Goal: Task Accomplishment & Management: Use online tool/utility

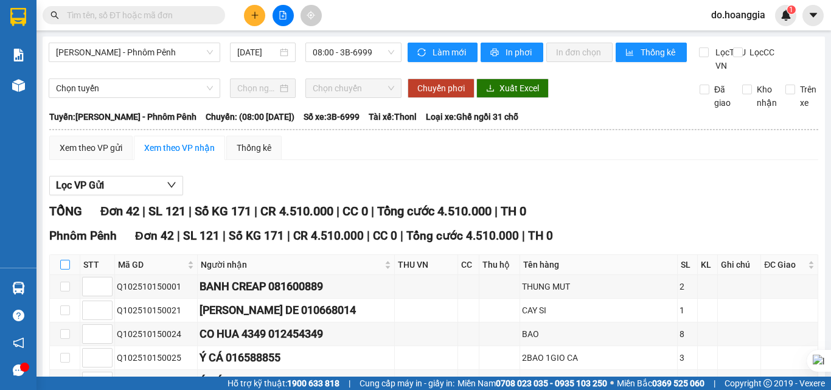
click at [66, 269] on input "checkbox" at bounding box center [65, 265] width 10 height 10
checkbox input "true"
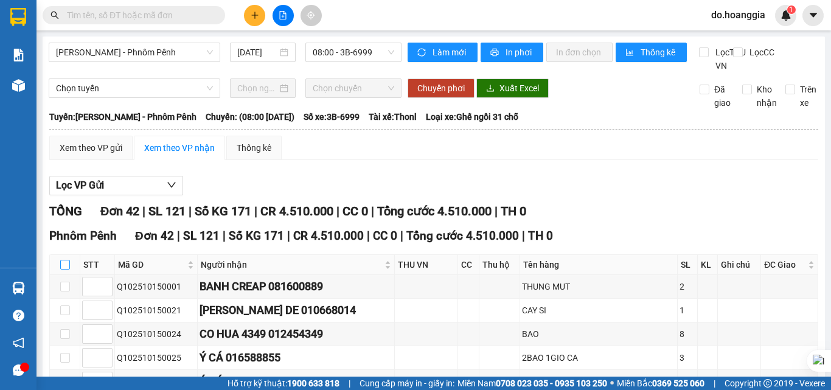
checkbox input "true"
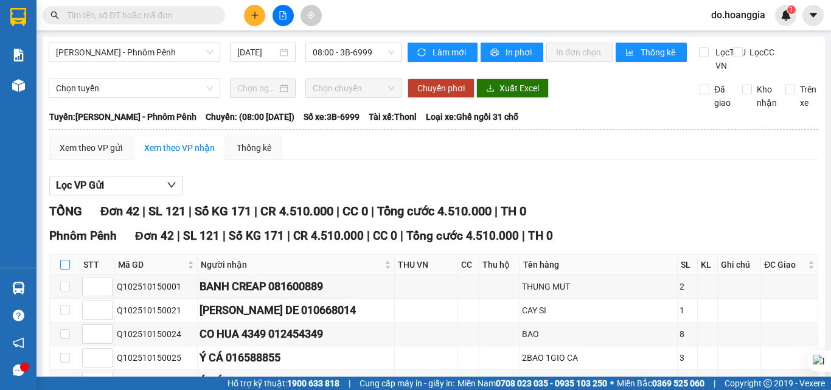
checkbox input "true"
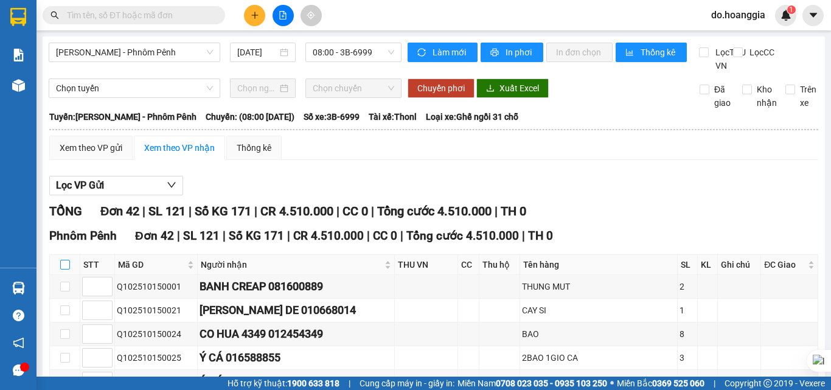
checkbox input "true"
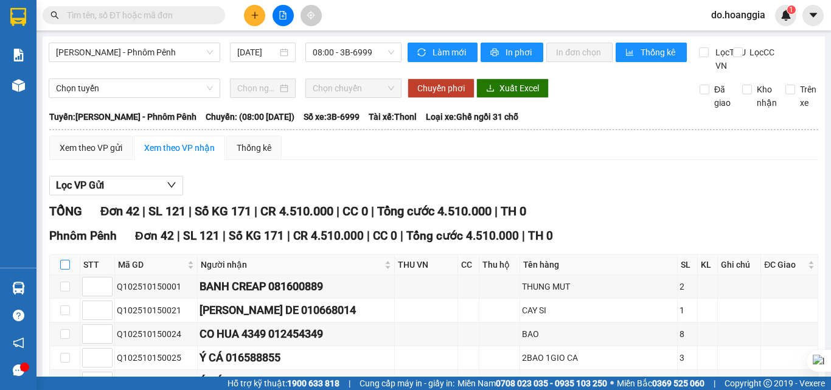
checkbox input "true"
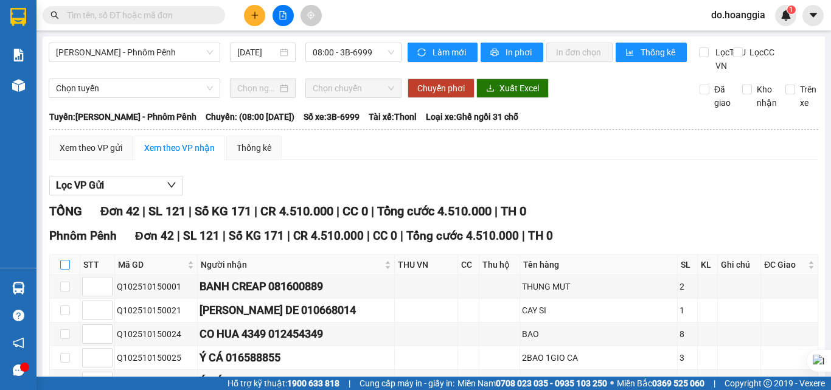
checkbox input "true"
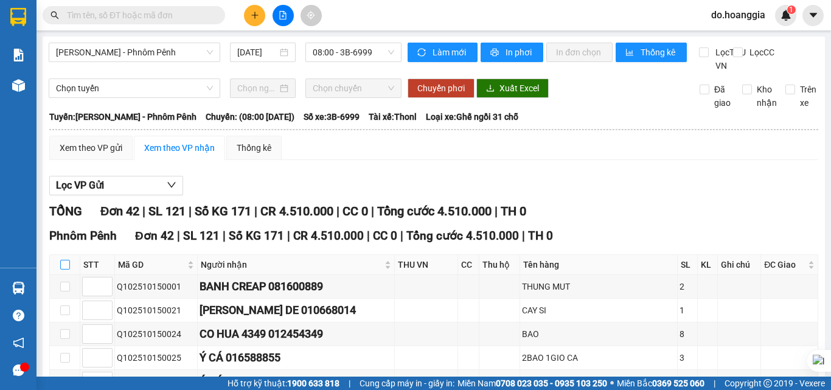
checkbox input "true"
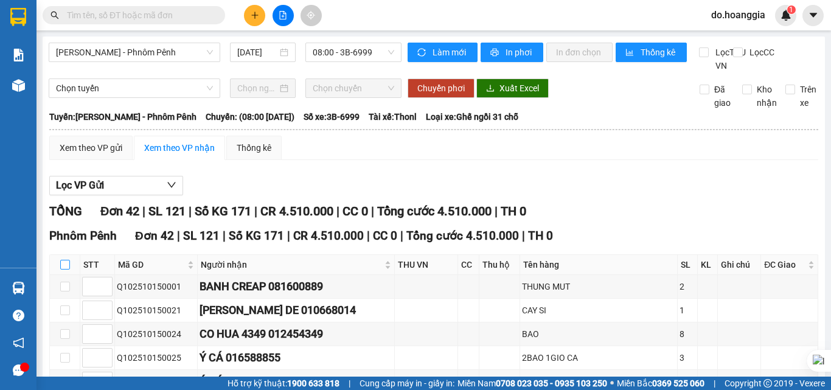
checkbox input "true"
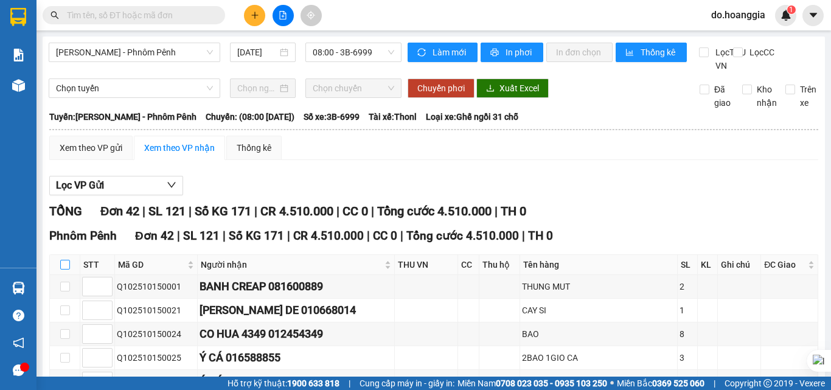
checkbox input "true"
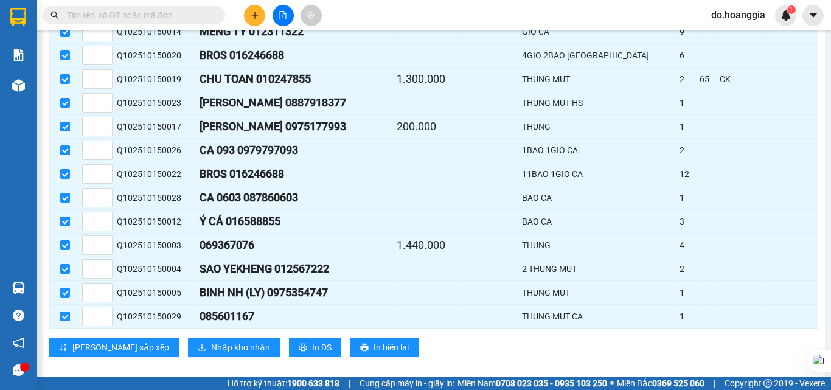
scroll to position [970, 0]
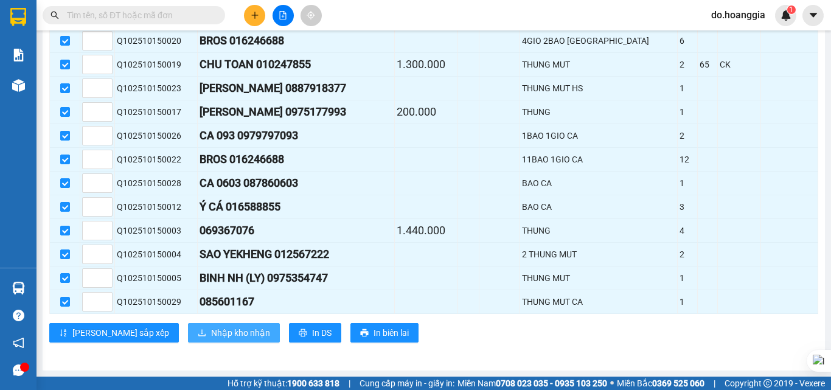
click at [211, 331] on span "Nhập kho nhận" at bounding box center [240, 332] width 59 height 13
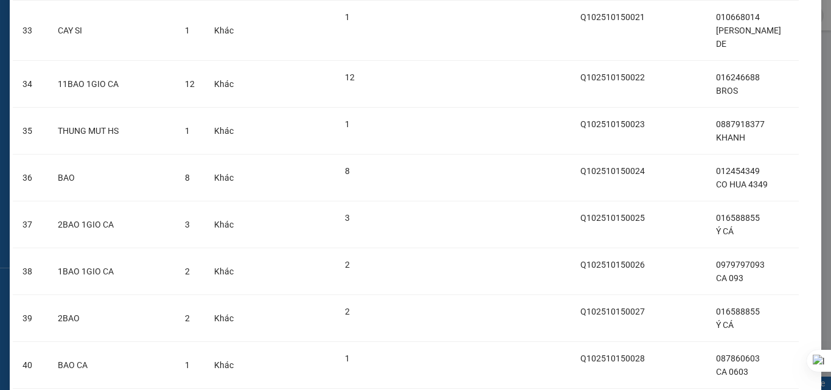
scroll to position [1727, 0]
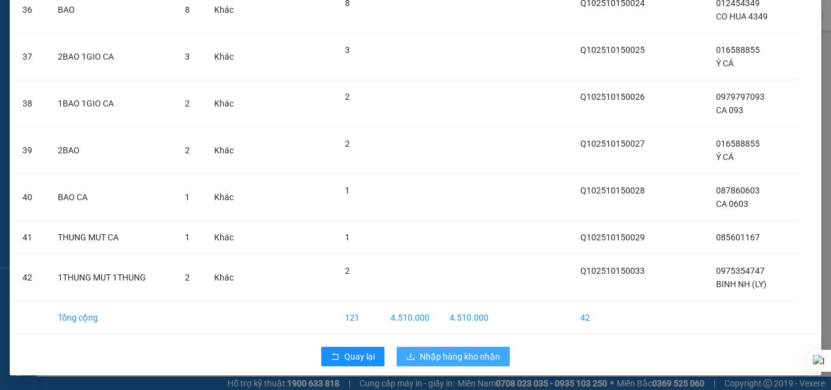
click at [445, 351] on span "Nhập hàng kho nhận" at bounding box center [460, 356] width 80 height 13
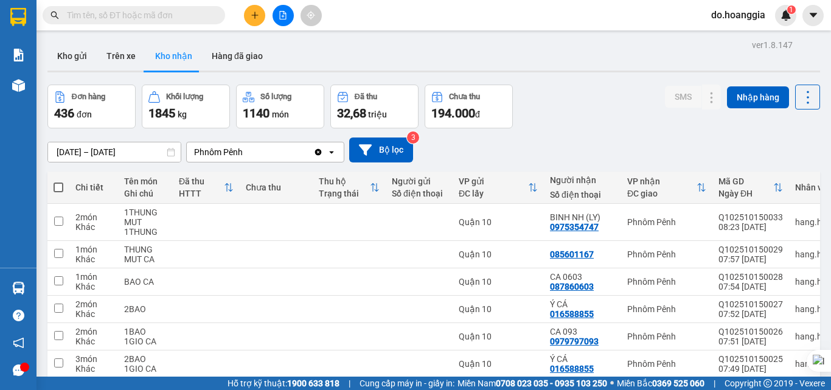
click at [285, 11] on icon "file-add" at bounding box center [282, 15] width 9 height 9
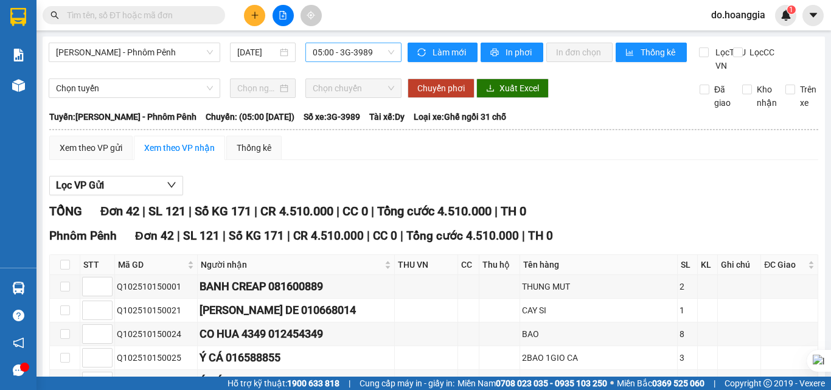
click at [368, 46] on span "05:00 - 3G-3989" at bounding box center [353, 52] width 81 height 18
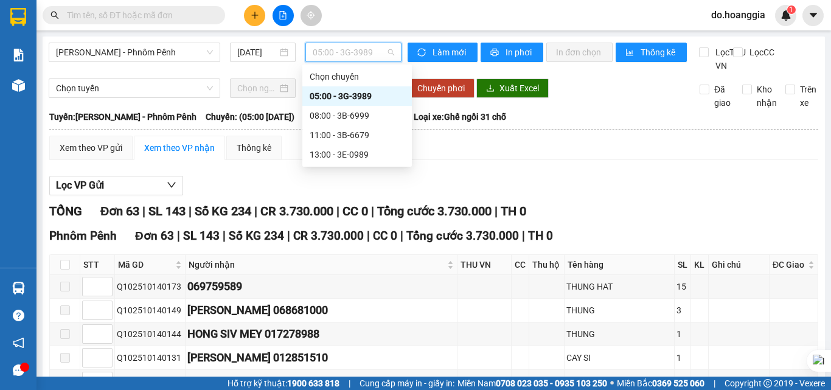
click at [342, 99] on div "05:00 - 3G-3989" at bounding box center [356, 95] width 95 height 13
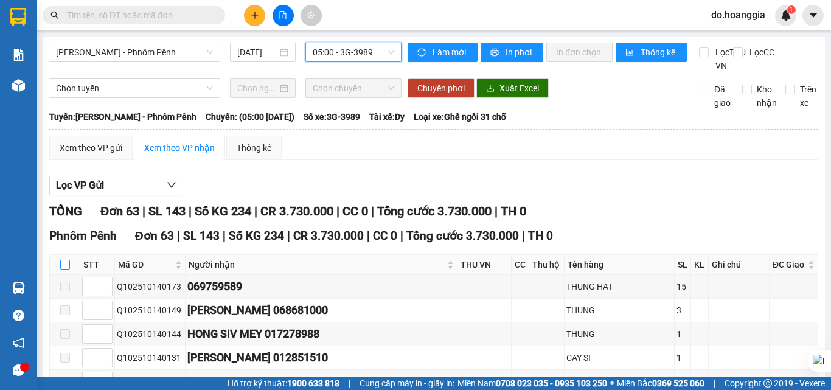
click at [67, 269] on input "checkbox" at bounding box center [65, 265] width 10 height 10
checkbox input "true"
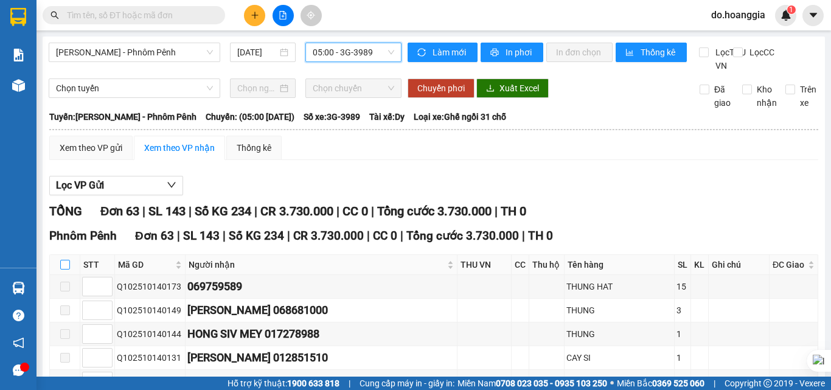
checkbox input "true"
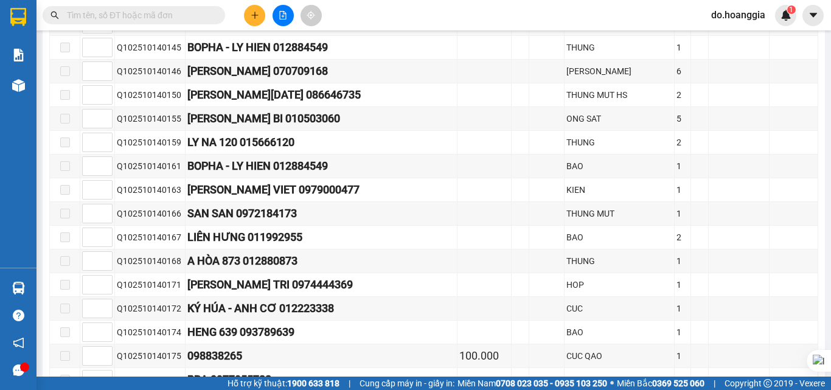
scroll to position [1468, 0]
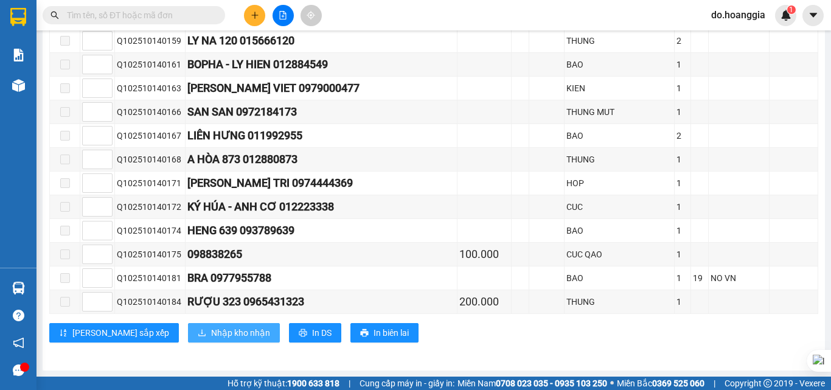
click at [211, 334] on span "Nhập kho nhận" at bounding box center [240, 332] width 59 height 13
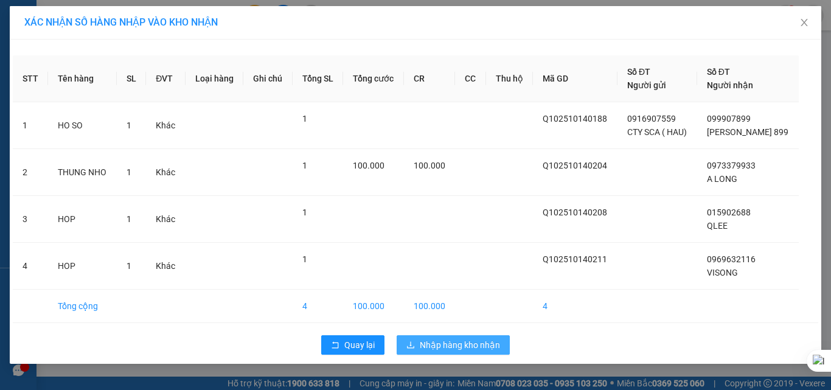
click at [430, 341] on span "Nhập hàng kho nhận" at bounding box center [460, 344] width 80 height 13
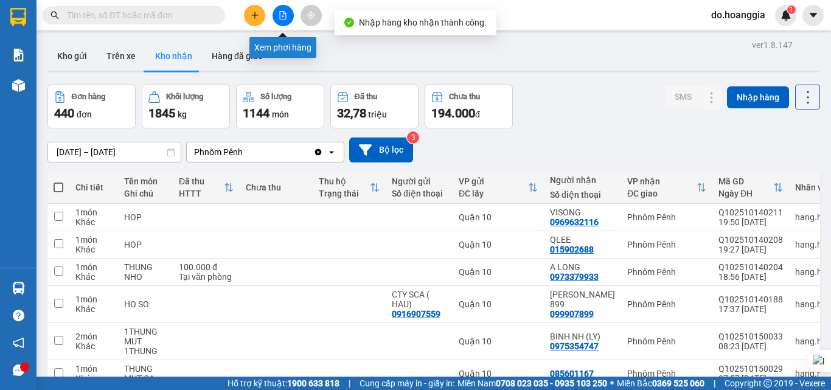
click at [279, 12] on icon "file-add" at bounding box center [282, 15] width 9 height 9
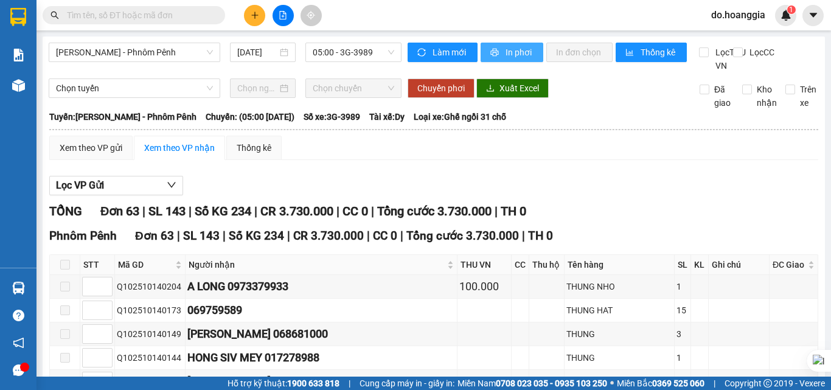
click at [515, 52] on span "In phơi" at bounding box center [519, 52] width 28 height 13
click at [353, 54] on span "05:00 - 3G-3989" at bounding box center [353, 52] width 81 height 18
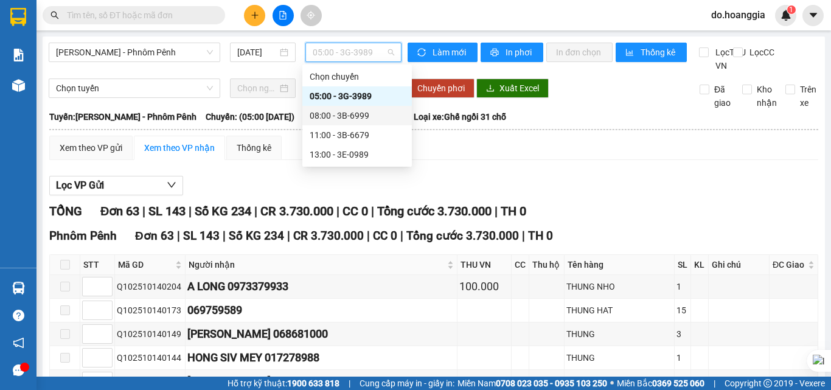
click at [363, 112] on div "08:00 - 3B-6999" at bounding box center [356, 115] width 95 height 13
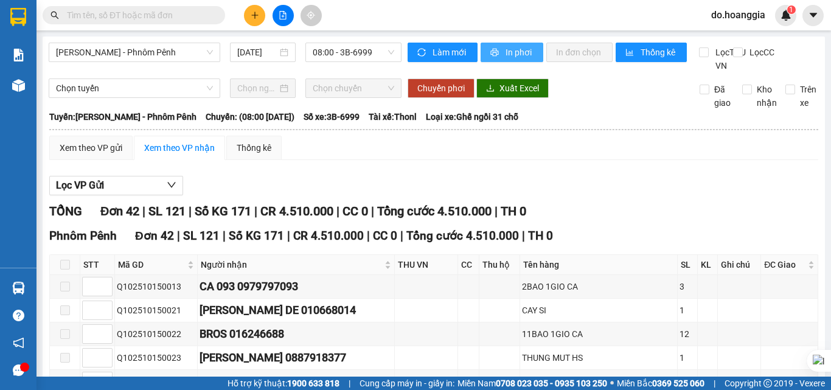
click at [517, 44] on button "In phơi" at bounding box center [511, 52] width 63 height 19
